Goal: Check status: Check status

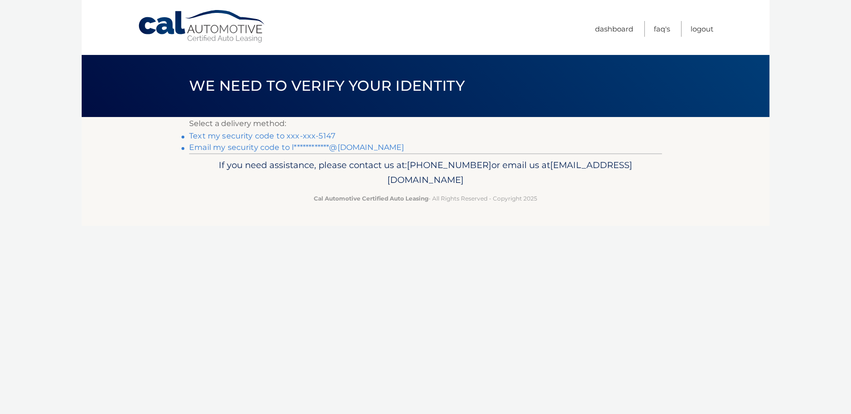
click at [280, 136] on link "Text my security code to xxx-xxx-5147" at bounding box center [262, 135] width 146 height 9
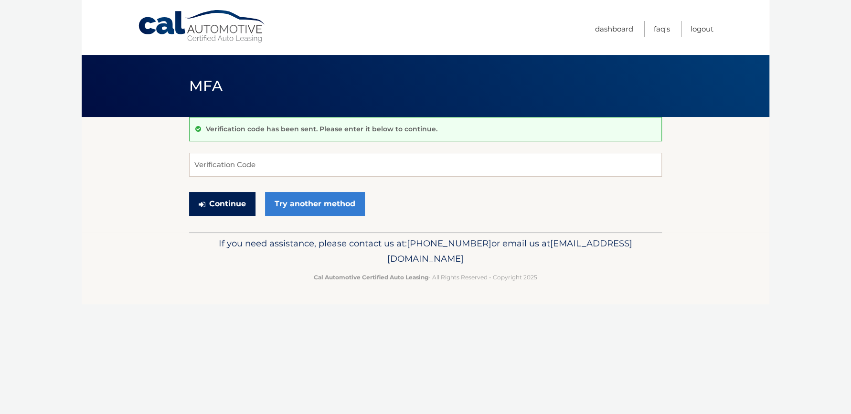
click at [249, 199] on button "Continue" at bounding box center [222, 204] width 66 height 24
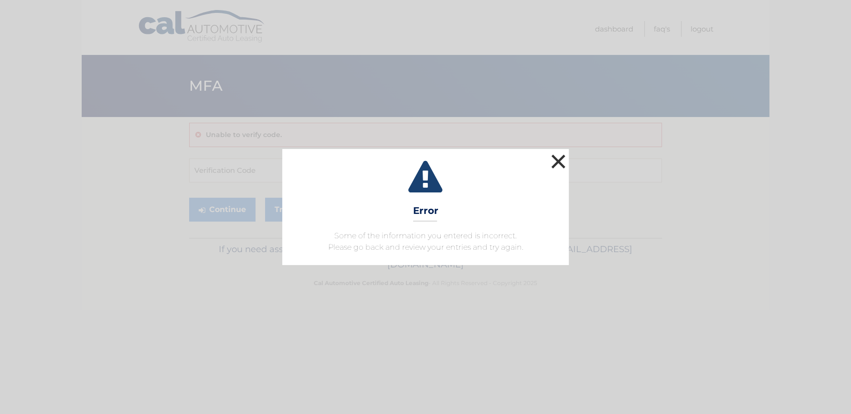
click at [560, 158] on button "×" at bounding box center [558, 161] width 19 height 19
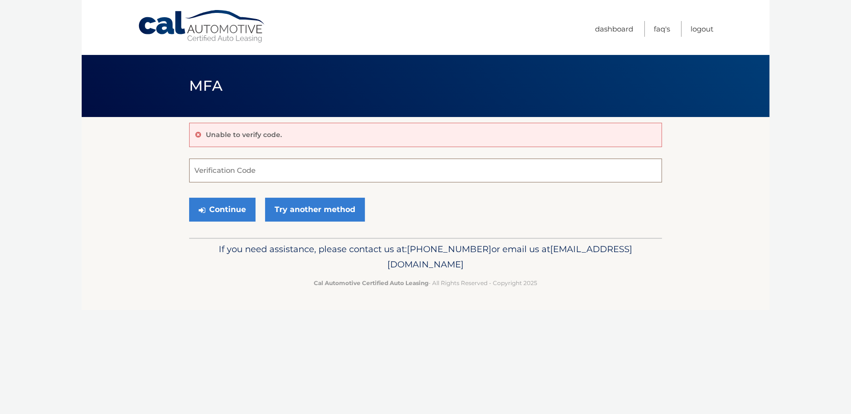
click at [336, 167] on input "Verification Code" at bounding box center [425, 171] width 473 height 24
type input "132159"
click at [213, 214] on button "Continue" at bounding box center [222, 210] width 66 height 24
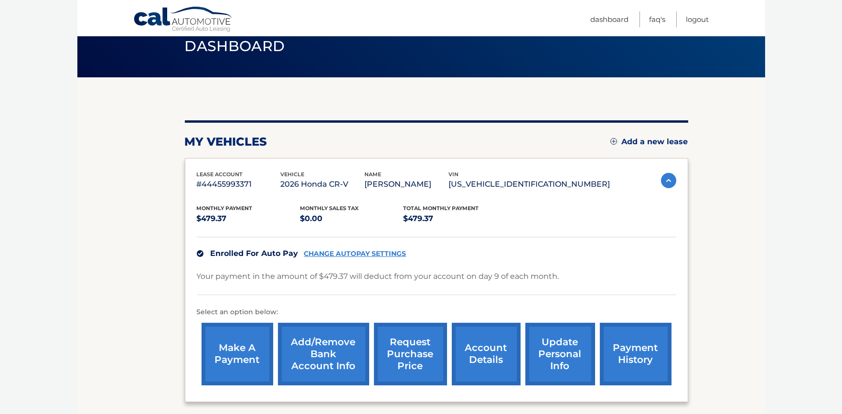
scroll to position [60, 0]
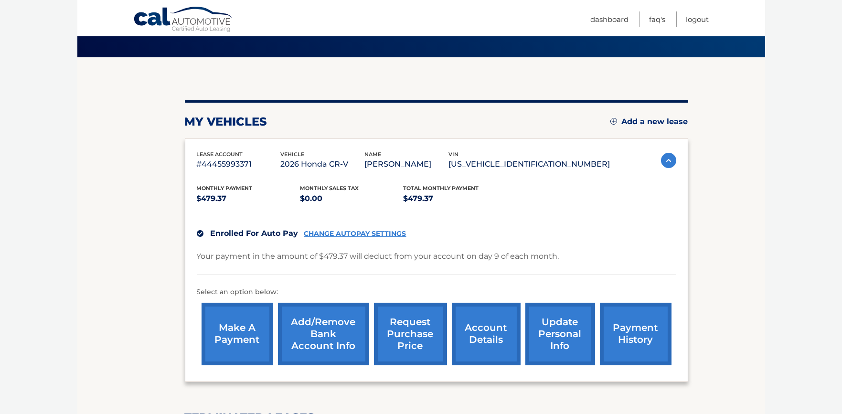
click at [611, 328] on link "payment history" at bounding box center [636, 334] width 72 height 63
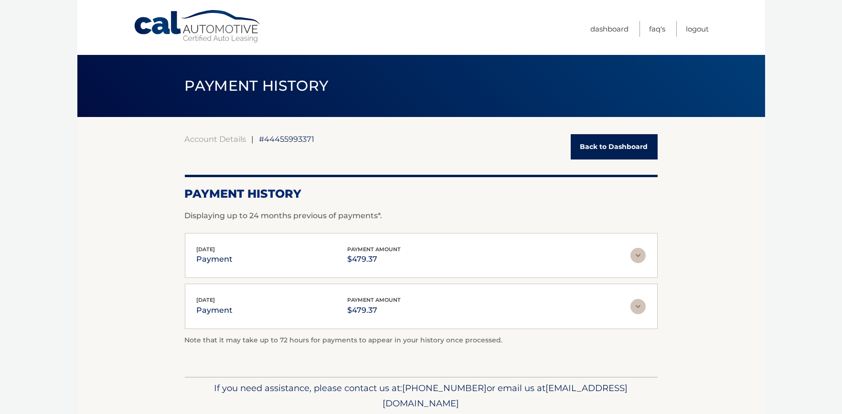
click at [636, 254] on img at bounding box center [637, 255] width 15 height 15
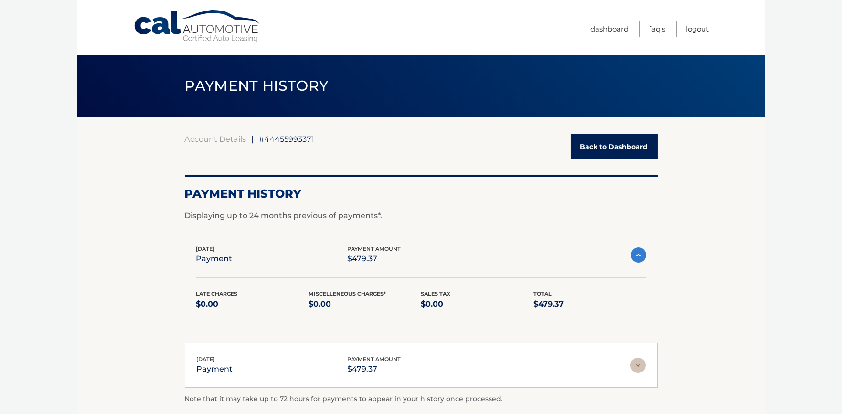
click at [636, 254] on img at bounding box center [638, 254] width 15 height 15
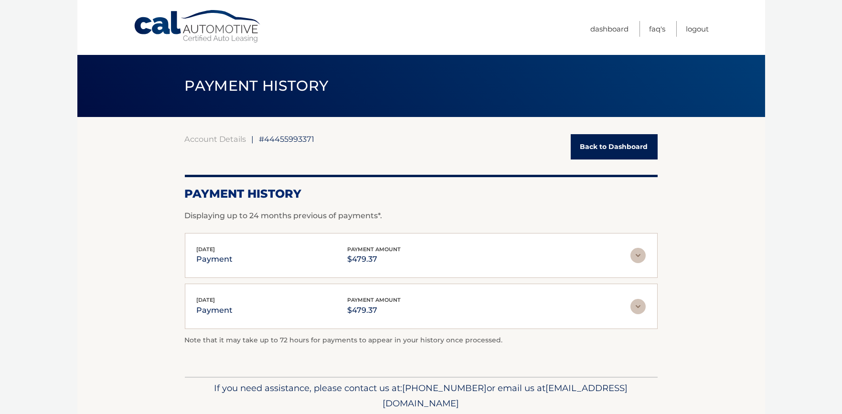
click at [590, 147] on link "Back to Dashboard" at bounding box center [614, 146] width 87 height 25
